Goal: Task Accomplishment & Management: Manage account settings

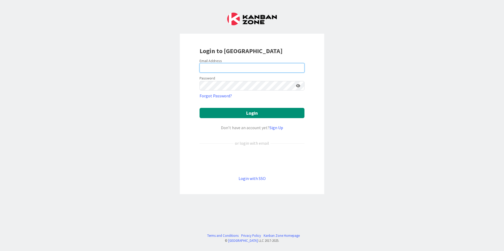
type input "[EMAIL_ADDRESS][PERSON_NAME][DOMAIN_NAME]"
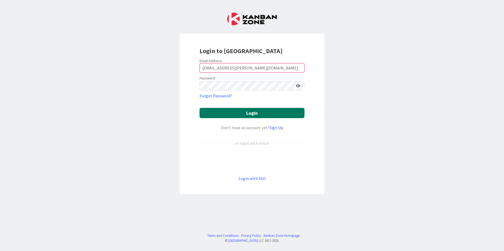
click at [259, 117] on button "Login" at bounding box center [251, 113] width 105 height 10
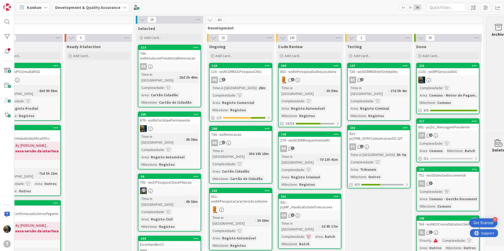
scroll to position [0, 105]
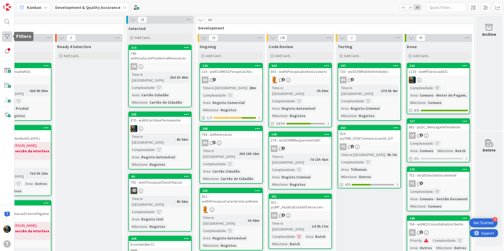
click at [9, 39] on div at bounding box center [7, 36] width 11 height 11
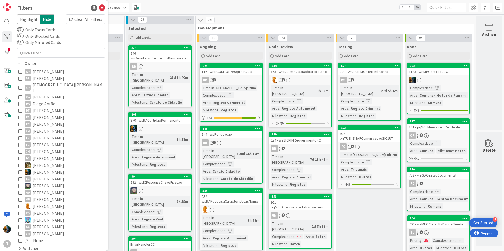
click at [22, 114] on button "FA [PERSON_NAME]" at bounding box center [60, 117] width 85 height 7
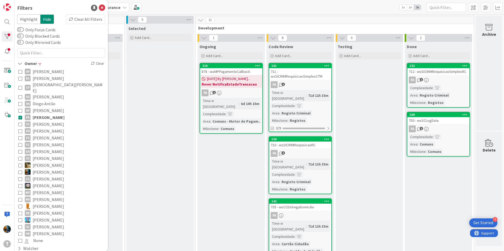
click at [21, 116] on icon at bounding box center [20, 118] width 4 height 4
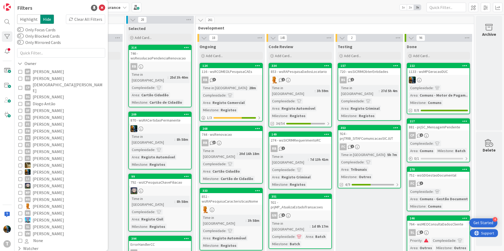
click at [19, 122] on icon at bounding box center [20, 124] width 4 height 4
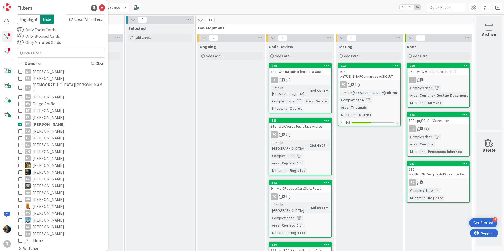
click at [19, 122] on icon at bounding box center [20, 124] width 4 height 4
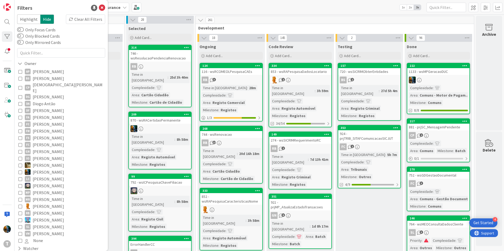
click at [20, 184] on icon at bounding box center [20, 186] width 4 height 4
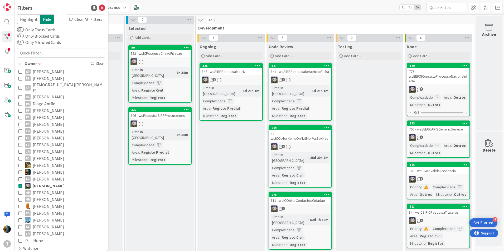
click at [20, 184] on icon at bounding box center [20, 186] width 4 height 4
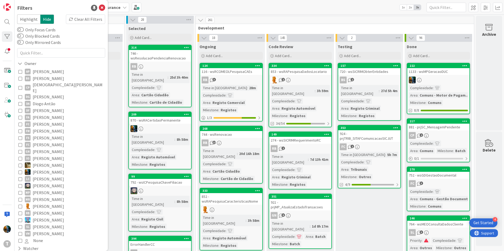
click at [19, 170] on icon at bounding box center [20, 172] width 4 height 4
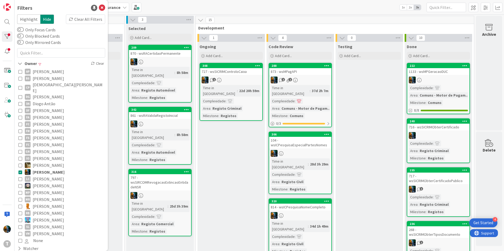
click at [19, 170] on icon at bounding box center [20, 172] width 4 height 4
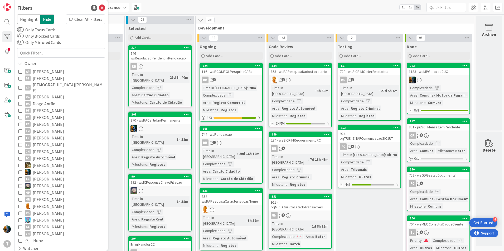
click at [20, 164] on icon at bounding box center [20, 166] width 4 height 4
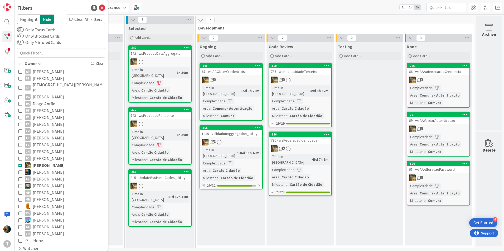
click at [20, 164] on icon at bounding box center [20, 166] width 4 height 4
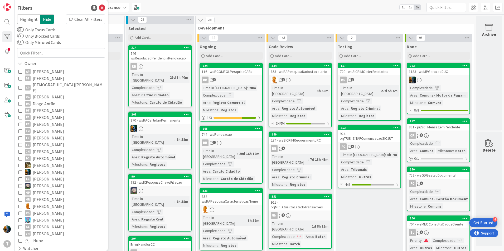
click at [19, 191] on icon at bounding box center [20, 193] width 4 height 4
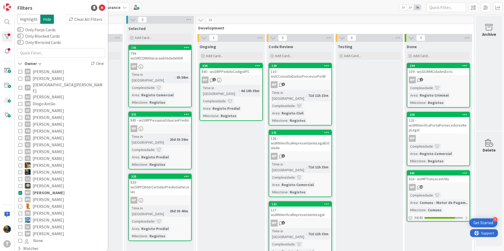
click at [20, 191] on icon at bounding box center [20, 193] width 4 height 4
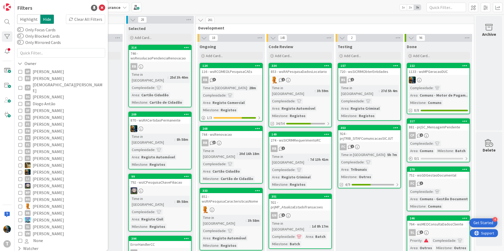
click at [20, 205] on icon at bounding box center [20, 207] width 4 height 4
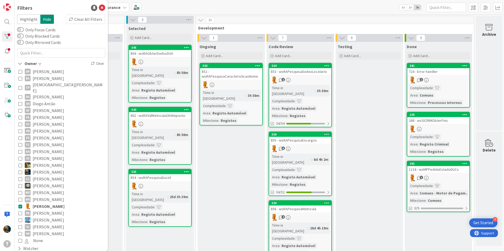
click at [20, 205] on icon at bounding box center [20, 207] width 4 height 4
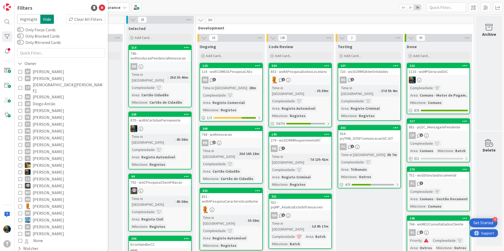
click at [21, 212] on icon at bounding box center [20, 214] width 4 height 4
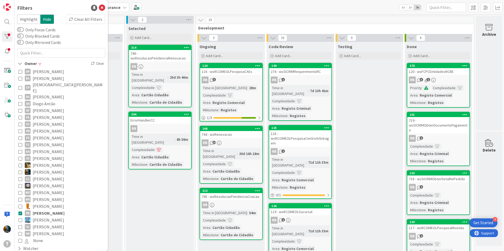
click at [21, 212] on icon at bounding box center [20, 214] width 4 height 4
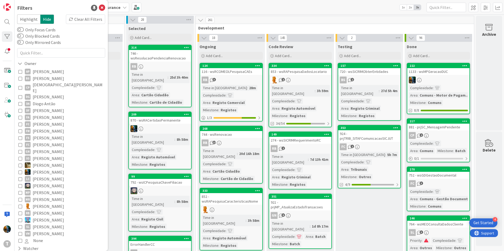
click at [20, 102] on icon at bounding box center [20, 104] width 4 height 4
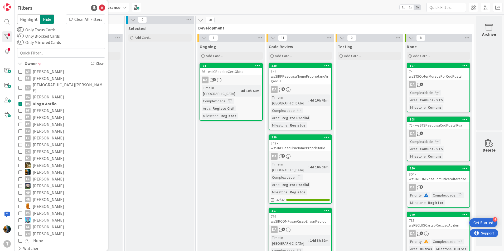
click at [20, 102] on icon at bounding box center [20, 104] width 4 height 4
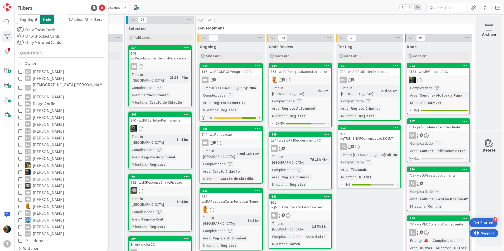
click at [20, 109] on icon at bounding box center [20, 111] width 4 height 4
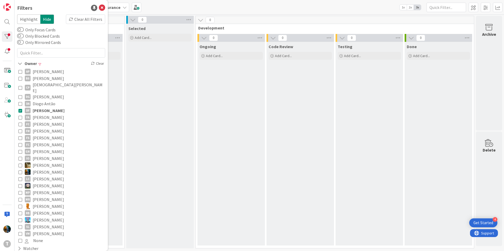
click at [20, 109] on icon at bounding box center [20, 111] width 4 height 4
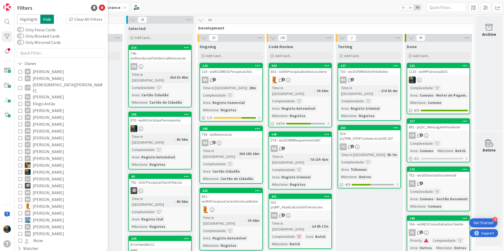
click at [20, 86] on icon at bounding box center [20, 88] width 4 height 4
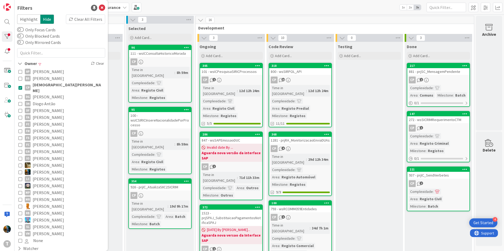
click at [20, 86] on icon at bounding box center [20, 88] width 4 height 4
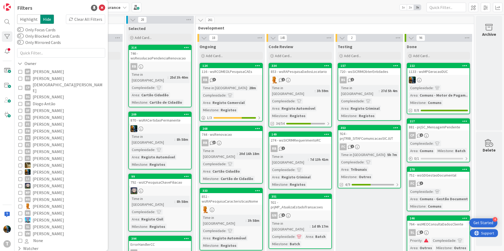
click at [19, 157] on icon at bounding box center [20, 159] width 4 height 4
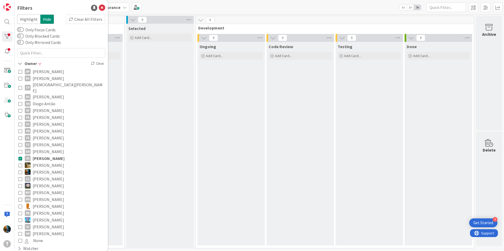
click at [19, 157] on icon at bounding box center [20, 159] width 4 height 4
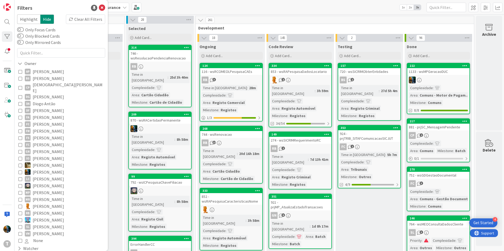
click at [19, 150] on icon at bounding box center [20, 152] width 4 height 4
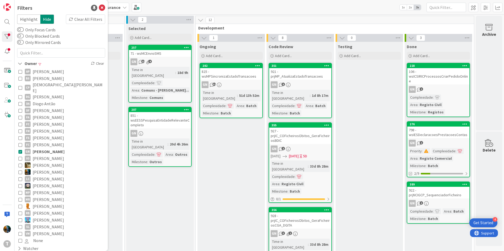
click at [20, 150] on icon at bounding box center [20, 152] width 4 height 4
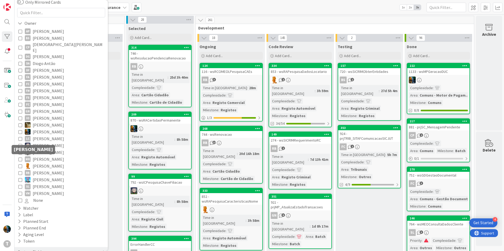
scroll to position [48, 0]
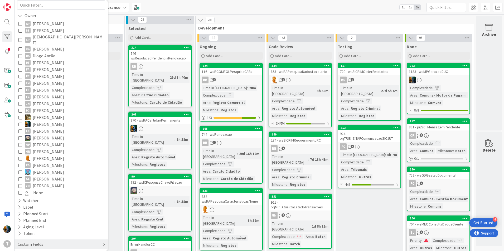
click at [19, 170] on icon at bounding box center [20, 172] width 4 height 4
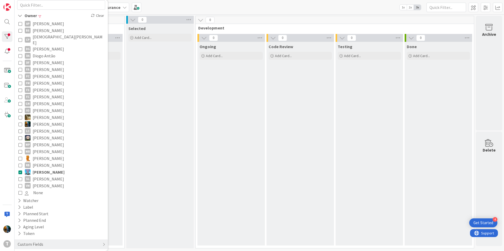
click at [19, 170] on icon at bounding box center [20, 172] width 4 height 4
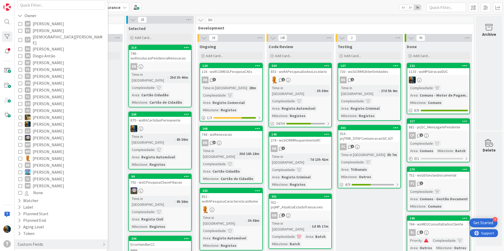
click at [21, 177] on icon at bounding box center [20, 179] width 4 height 4
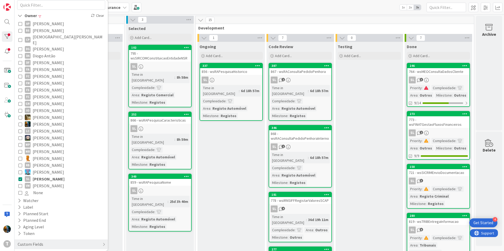
click at [20, 177] on icon at bounding box center [20, 179] width 4 height 4
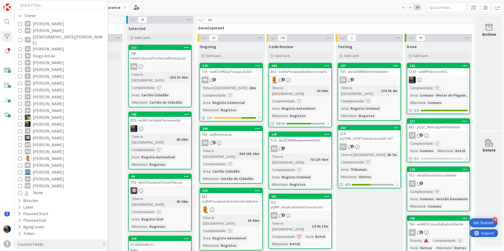
click at [20, 184] on icon at bounding box center [20, 186] width 4 height 4
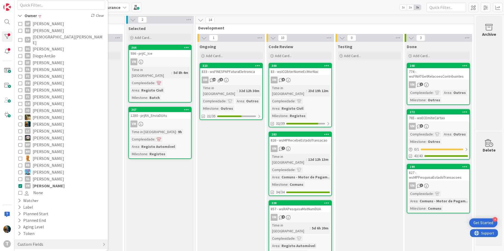
click at [20, 184] on icon at bounding box center [20, 186] width 4 height 4
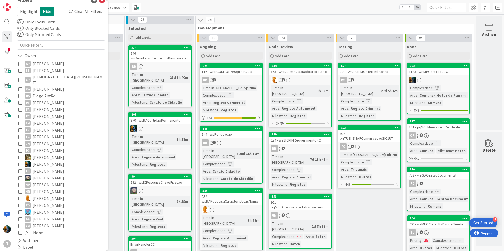
scroll to position [0, 0]
